Goal: Transaction & Acquisition: Purchase product/service

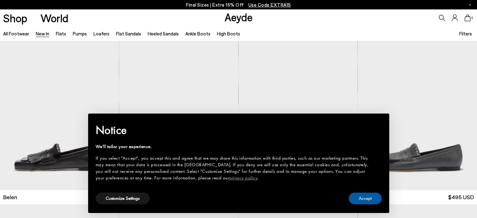
click at [360, 199] on button "Accept" at bounding box center [364, 198] width 33 height 12
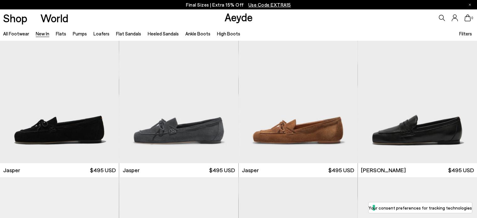
scroll to position [381, 0]
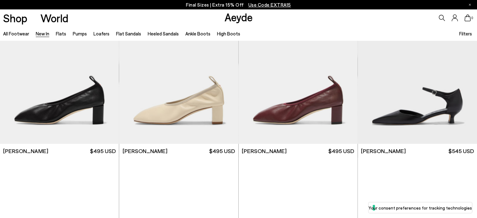
scroll to position [1384, 0]
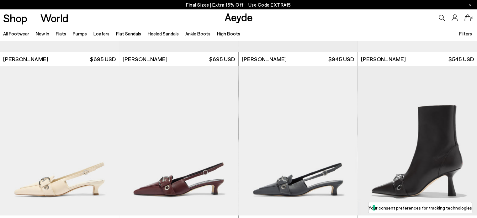
scroll to position [2003, 0]
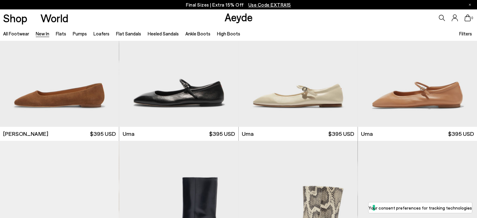
scroll to position [3135, 0]
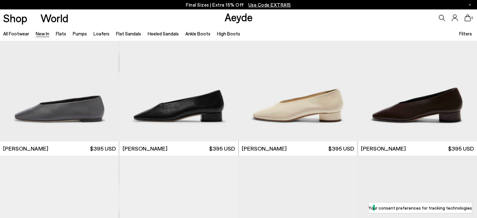
scroll to position [3734, 0]
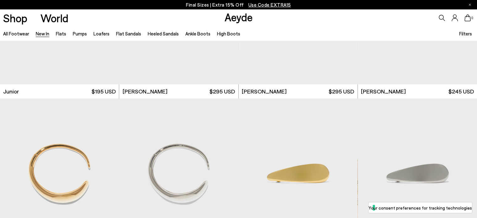
scroll to position [4369, 0]
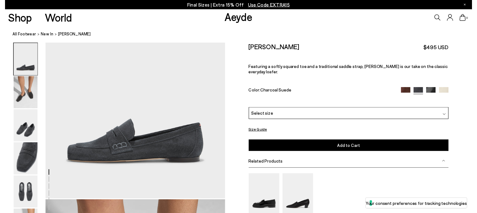
scroll to position [91, 0]
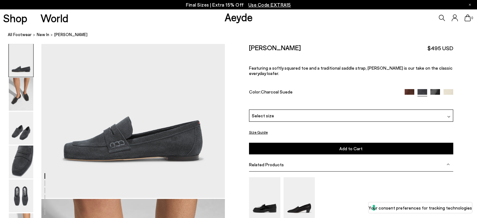
drag, startPoint x: 465, startPoint y: 11, endPoint x: 464, endPoint y: 39, distance: 28.2
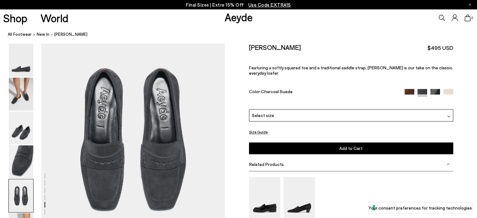
scroll to position [1032, 0]
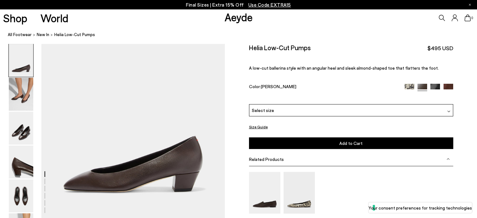
click at [353, 111] on div "Select size" at bounding box center [351, 110] width 204 height 12
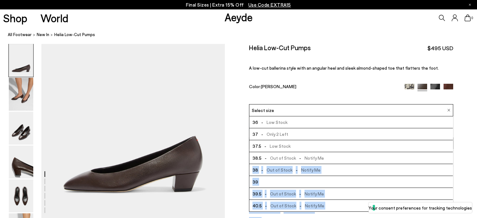
drag, startPoint x: 451, startPoint y: 162, endPoint x: 454, endPoint y: 193, distance: 31.1
click at [454, 193] on div "Size Guide Shoes Belt Fit: For those in between sizes or with narrow feet, —rec…" at bounding box center [351, 163] width 252 height 238
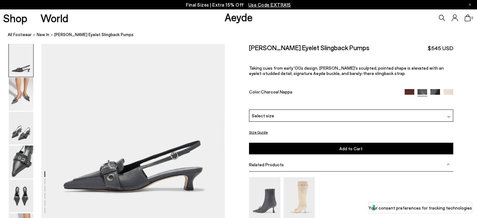
click at [325, 115] on div "Select size" at bounding box center [351, 115] width 204 height 12
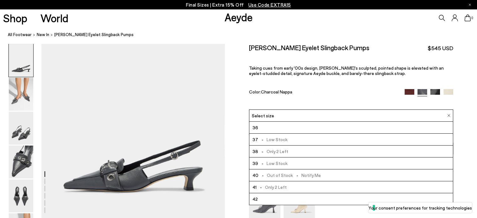
click at [332, 91] on div "Color: Charcoal Nappa" at bounding box center [323, 92] width 149 height 7
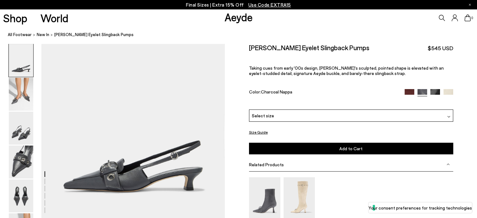
click at [266, 131] on button "Size Guide" at bounding box center [258, 132] width 19 height 8
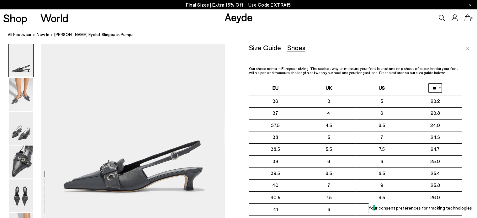
click at [464, 51] on div "Size Guide Shoes Belt Our shoes come in European sizing. The easiest way to mea…" at bounding box center [363, 153] width 228 height 218
click at [466, 50] on img "Close" at bounding box center [467, 48] width 3 height 3
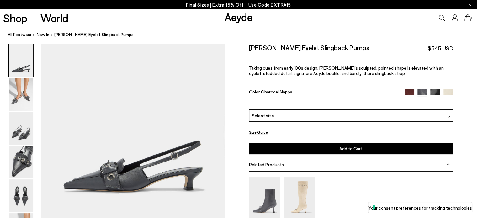
click at [311, 116] on div "Select size" at bounding box center [351, 115] width 204 height 12
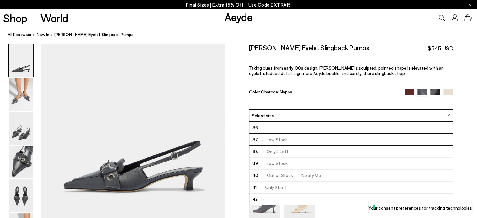
click at [337, 87] on div "Davina Eyelet Slingback Pumps $545 USD Taking cues from early '00s design, Davi…" at bounding box center [351, 77] width 204 height 66
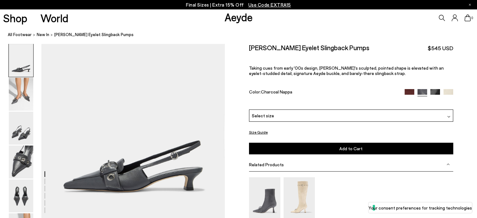
click at [259, 128] on div "Please Select a Color Charcoal Nappa Port Nappa Charcoal Nappa Black Nappa Crea…" at bounding box center [351, 131] width 204 height 45
click at [261, 134] on button "Size Guide" at bounding box center [258, 132] width 19 height 8
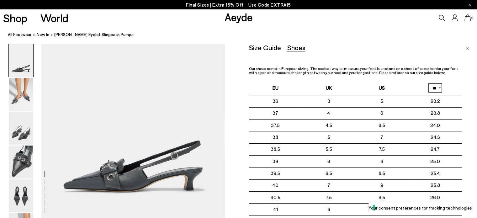
click at [469, 145] on div "Size Guide Shoes Belt Our shoes come in European sizing. The easiest way to mea…" at bounding box center [363, 153] width 228 height 218
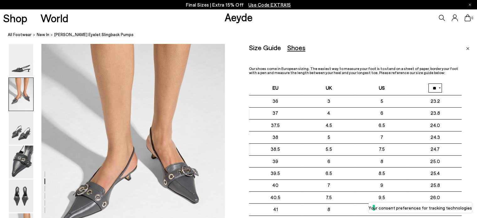
scroll to position [207, 0]
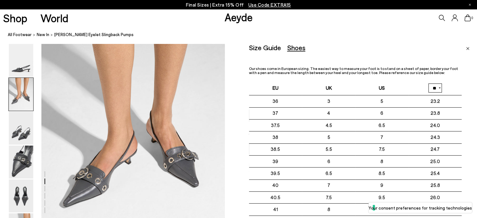
click at [459, 213] on button "Your consent preferences for tracking technologies" at bounding box center [419, 207] width 103 height 11
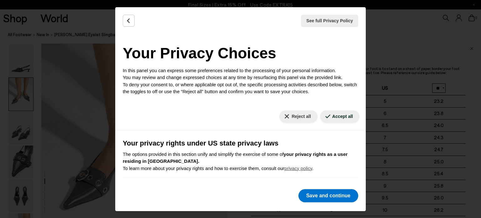
click at [132, 24] on icon "Back" at bounding box center [129, 21] width 6 height 6
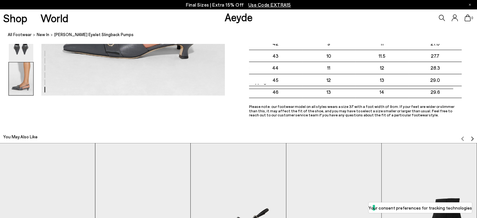
scroll to position [1271, 0]
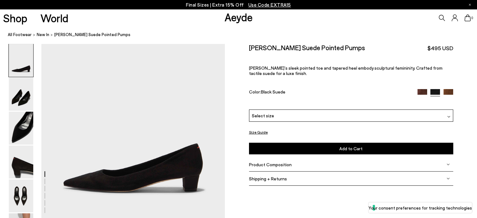
click at [324, 126] on div "Please Select a Color Black Suede Moka Suede Black Suede Tobacco Suede Select s…" at bounding box center [351, 131] width 204 height 45
click at [319, 111] on div "Select size" at bounding box center [351, 115] width 204 height 12
